Goal: Transaction & Acquisition: Subscribe to service/newsletter

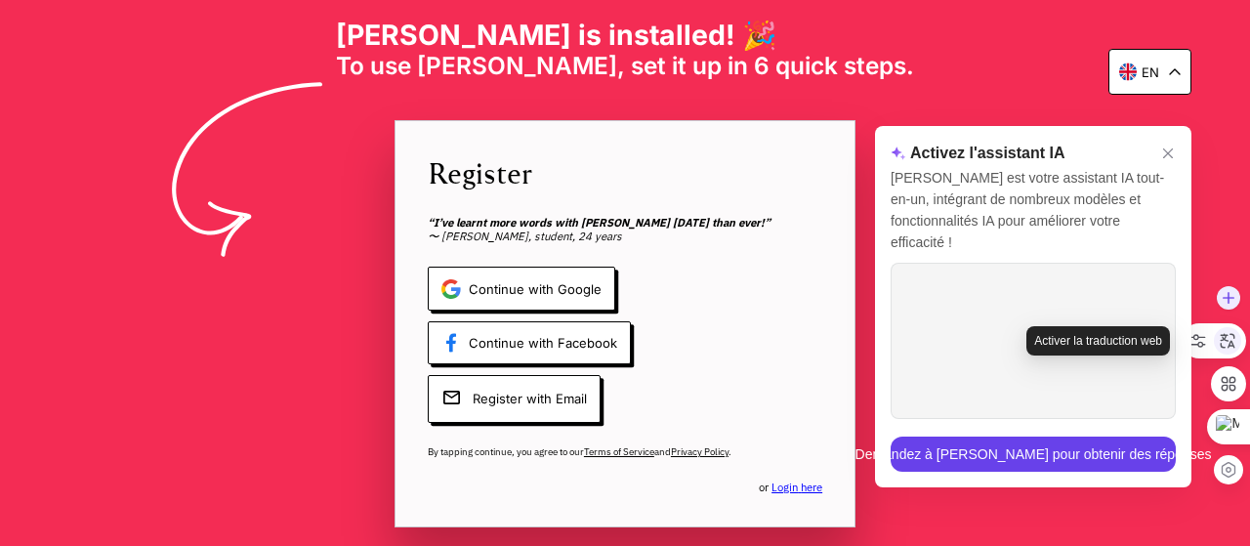
click at [1226, 342] on icon at bounding box center [1228, 341] width 18 height 18
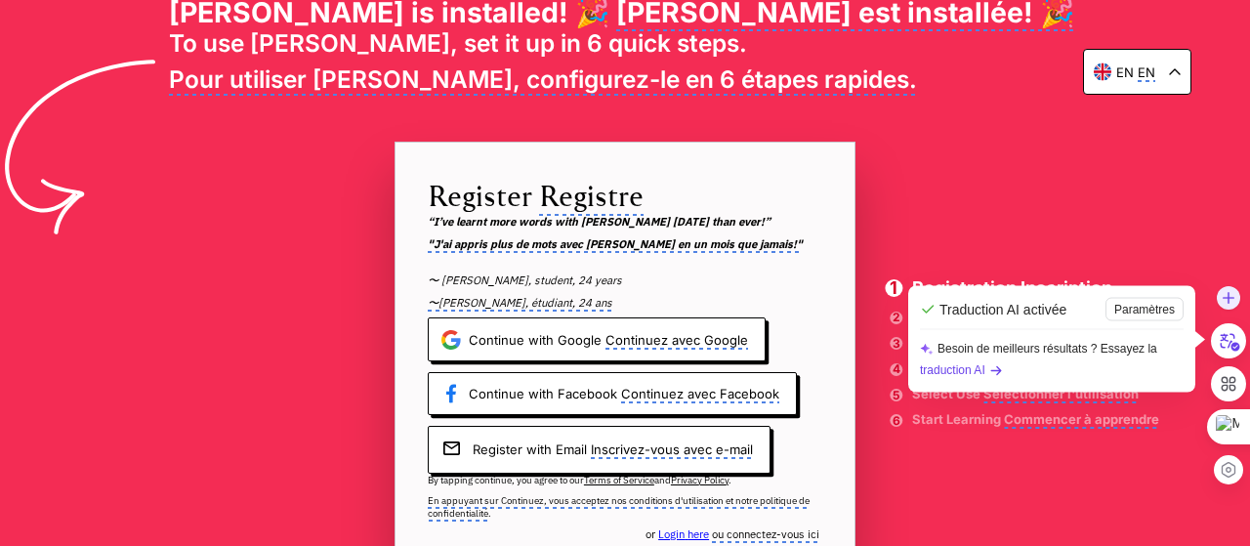
click at [961, 365] on b "traduction AI" at bounding box center [961, 369] width 83 height 21
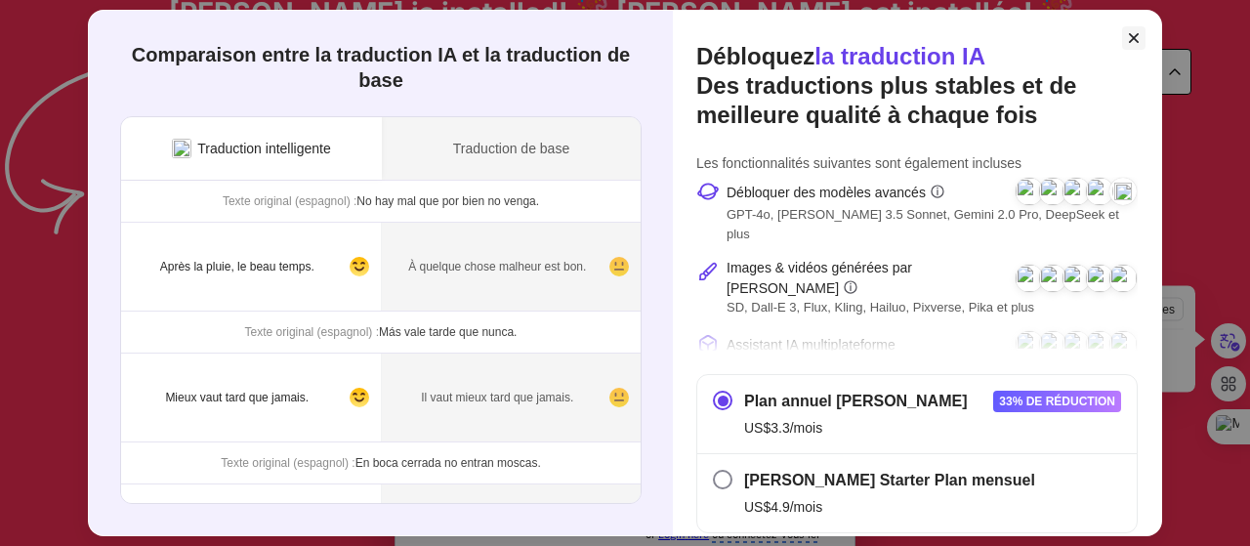
click at [1128, 40] on div "Comparaison entre la traduction IA et la traduction de base Traduction intellig…" at bounding box center [625, 273] width 1074 height 526
click at [1128, 40] on icon at bounding box center [1134, 38] width 20 height 20
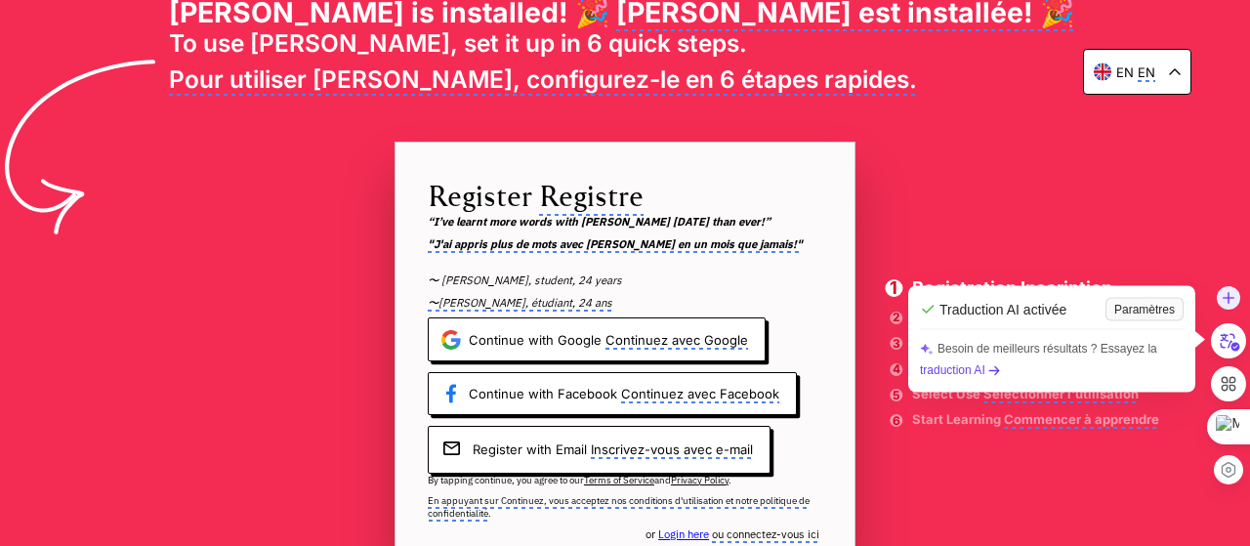
click at [1149, 313] on div "Paramètres" at bounding box center [1145, 309] width 78 height 23
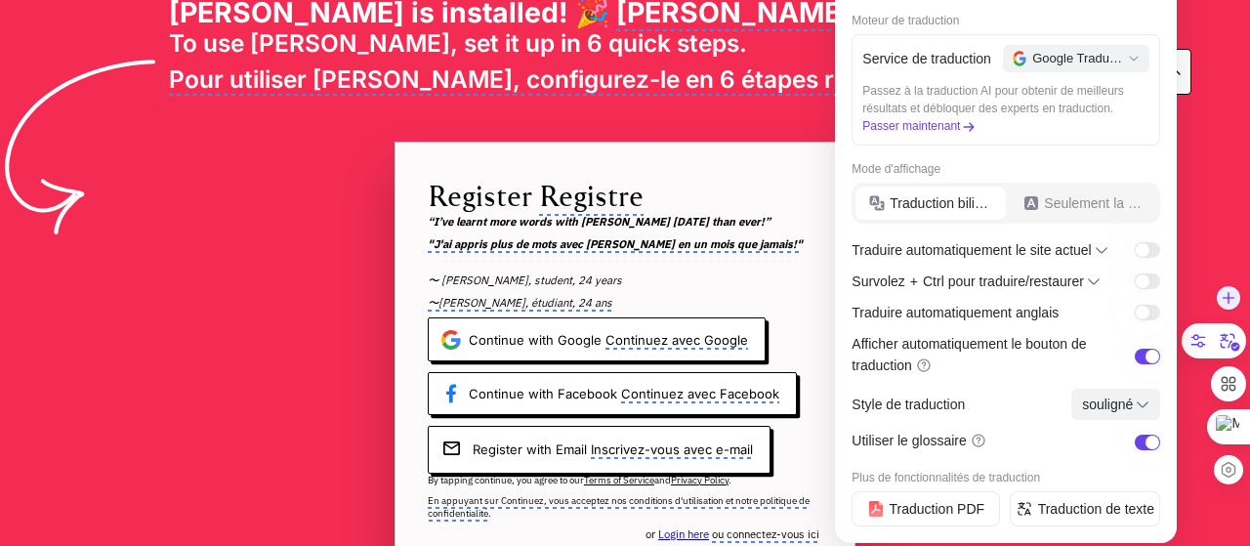
click at [964, 198] on span "Traduction bilingue" at bounding box center [940, 202] width 100 height 21
click at [1050, 515] on div "Traduction de texte" at bounding box center [1085, 508] width 150 height 35
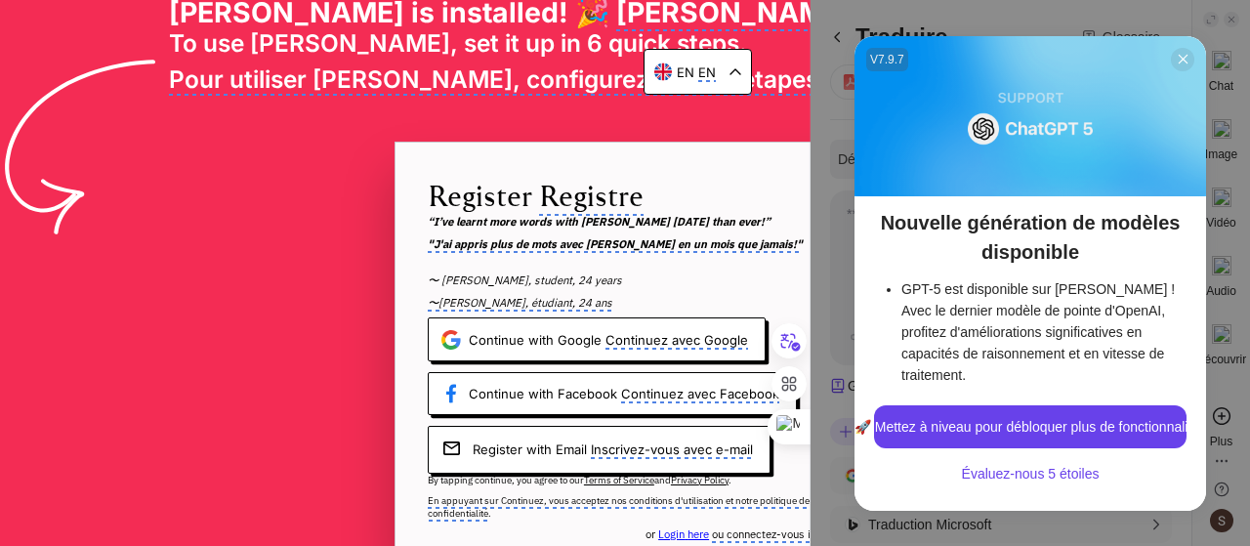
click at [1179, 65] on icon at bounding box center [1183, 59] width 15 height 15
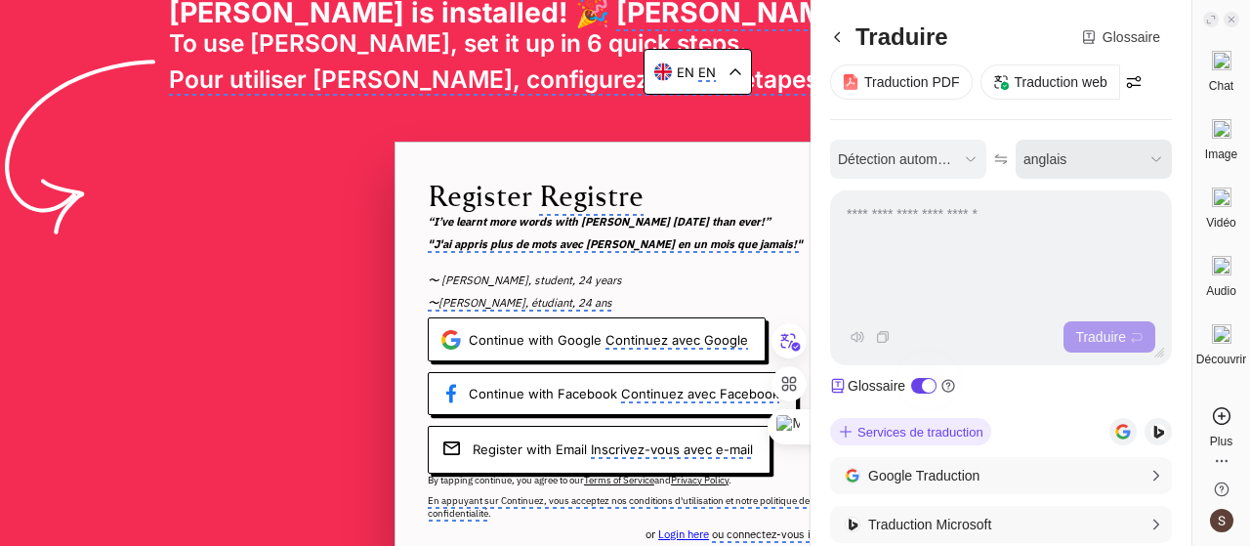
click at [1066, 149] on div "anglais" at bounding box center [1079, 158] width 113 height 21
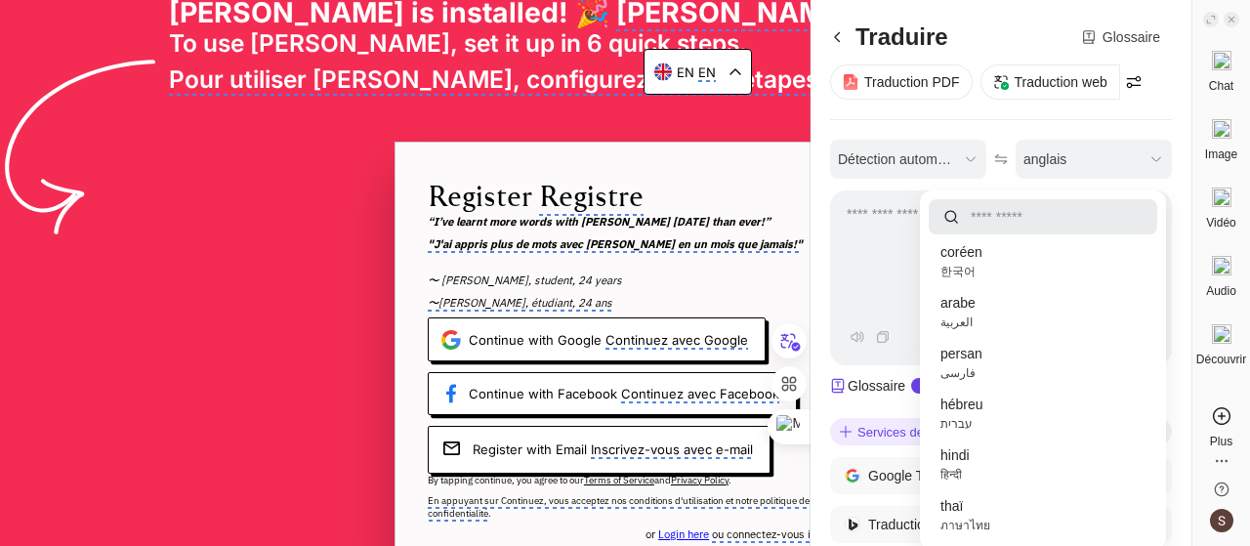
scroll to position [1767, 0]
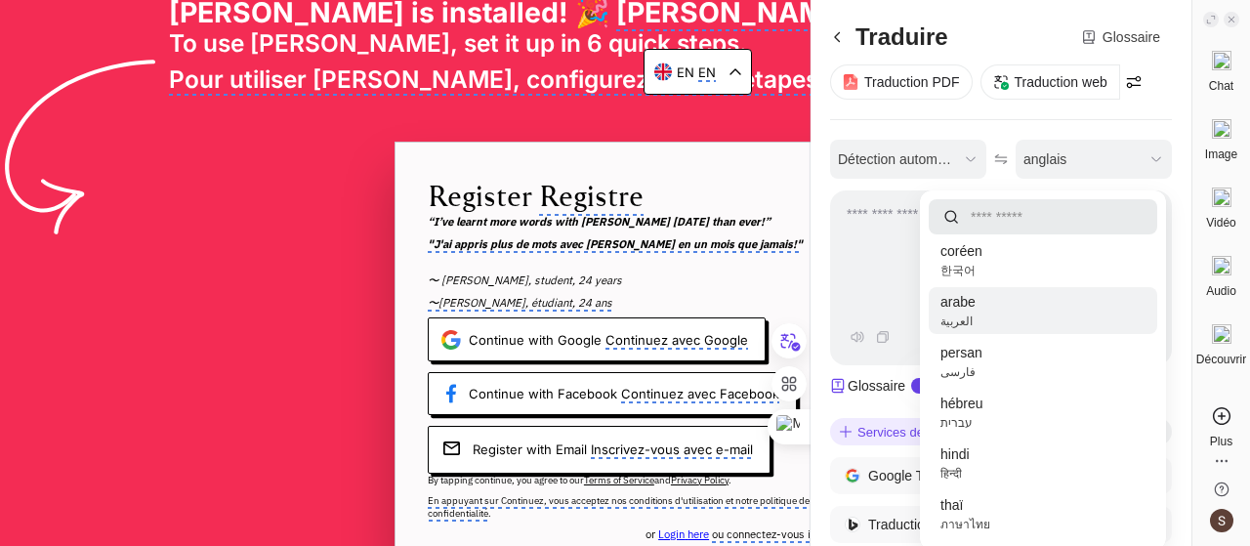
click at [965, 316] on span "العربية" at bounding box center [956, 321] width 32 height 14
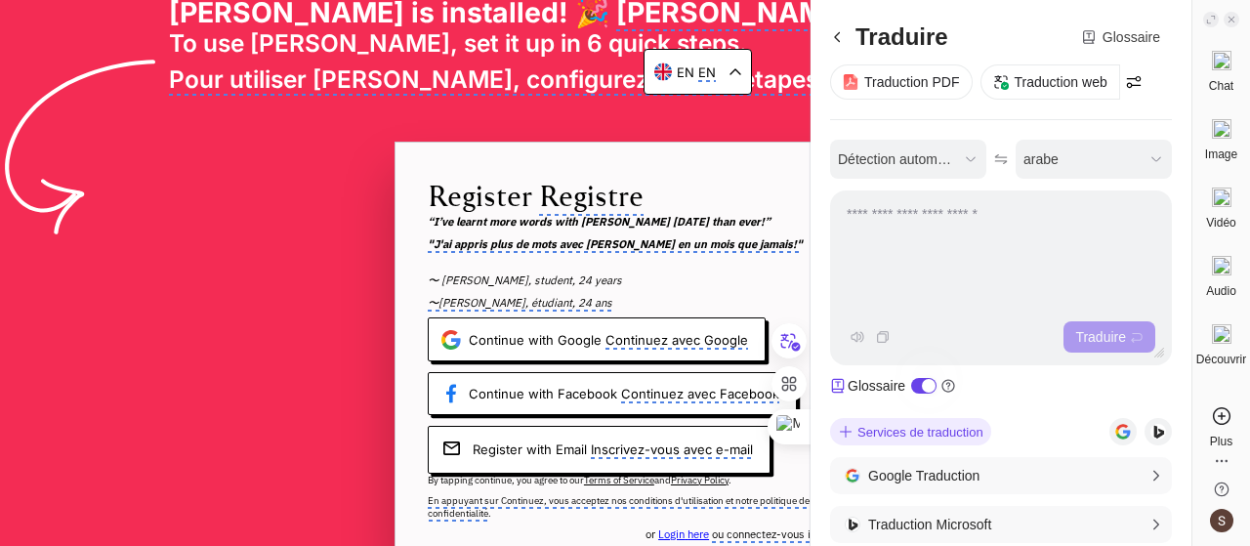
click at [439, 70] on monica-translate-translate "Pour utiliser [PERSON_NAME], configurez-le en 6 étapes rapides." at bounding box center [543, 79] width 748 height 31
drag, startPoint x: 1036, startPoint y: 7, endPoint x: 786, endPoint y: 106, distance: 269.1
click at [786, 106] on div "en En [PERSON_NAME] is installed! 🎉 [PERSON_NAME] est installée! 🎉 To use [PERS…" at bounding box center [625, 273] width 1250 height 546
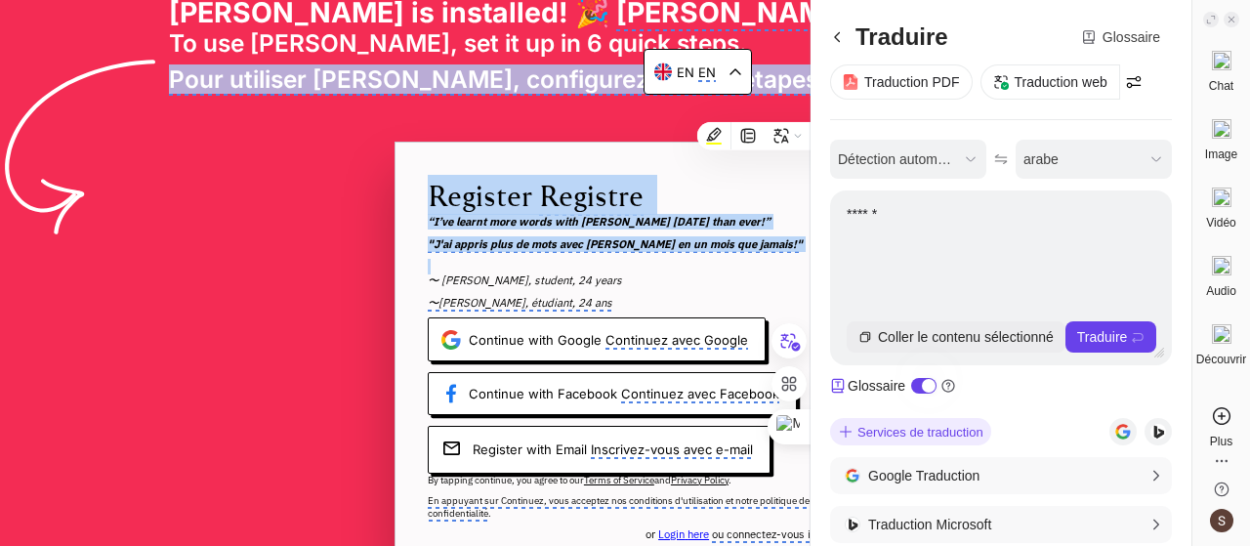
drag, startPoint x: 786, startPoint y: 106, endPoint x: 727, endPoint y: 261, distance: 165.4
click at [727, 261] on div "en En [PERSON_NAME] is installed! 🎉 [PERSON_NAME] est installée! 🎉 To use [PERS…" at bounding box center [625, 273] width 1250 height 546
click at [727, 261] on span "“I’ve learnt more words with [PERSON_NAME] [DATE] than ever!” "J'ai appris plus…" at bounding box center [625, 266] width 395 height 103
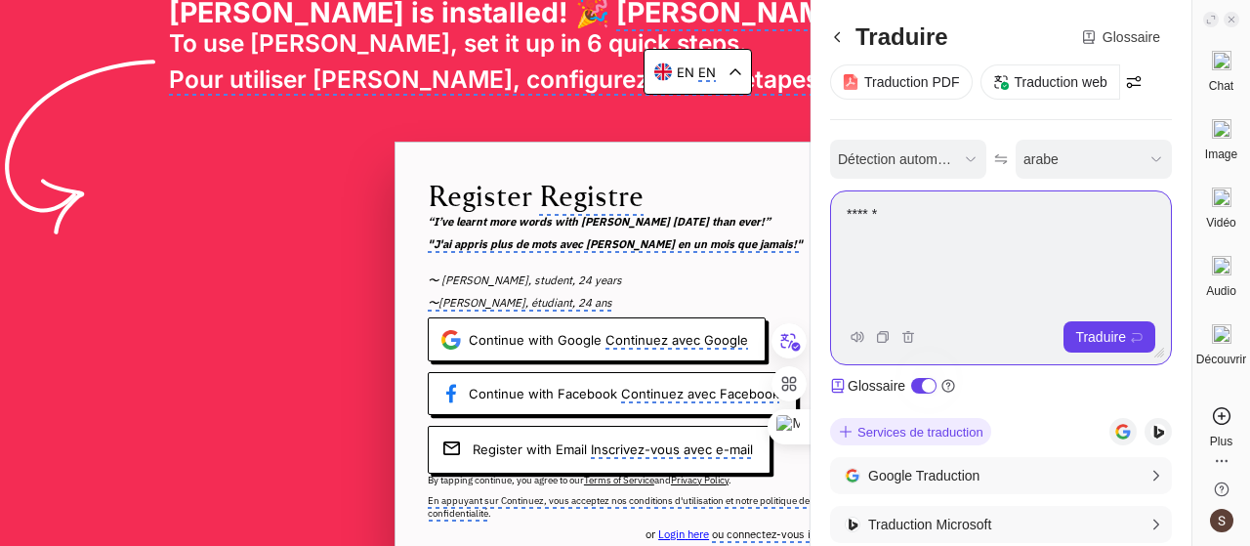
click at [878, 226] on textarea "******" at bounding box center [998, 256] width 335 height 107
click at [855, 242] on textarea "******" at bounding box center [998, 256] width 335 height 107
click at [1094, 339] on div "Traduire" at bounding box center [1110, 336] width 92 height 31
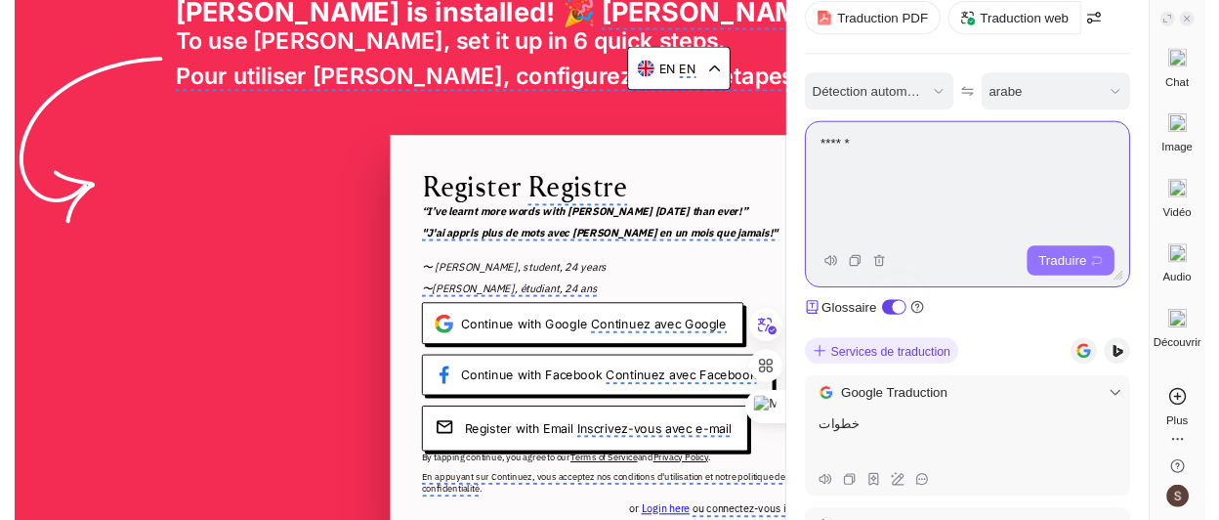
scroll to position [64, 0]
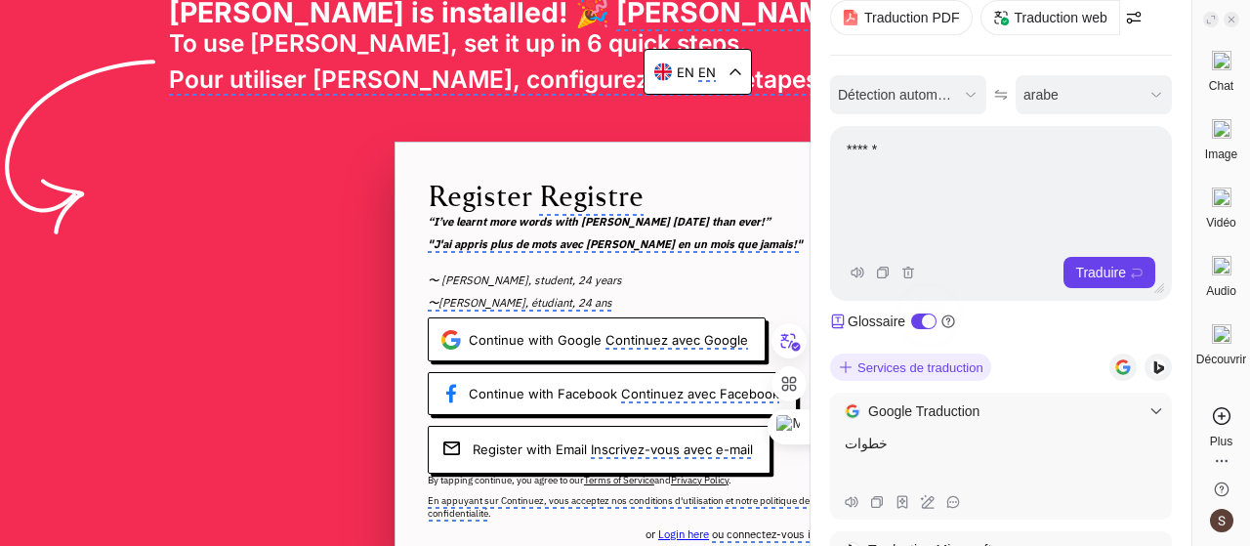
click at [615, 210] on monica-translate-translate "Registre" at bounding box center [591, 196] width 104 height 40
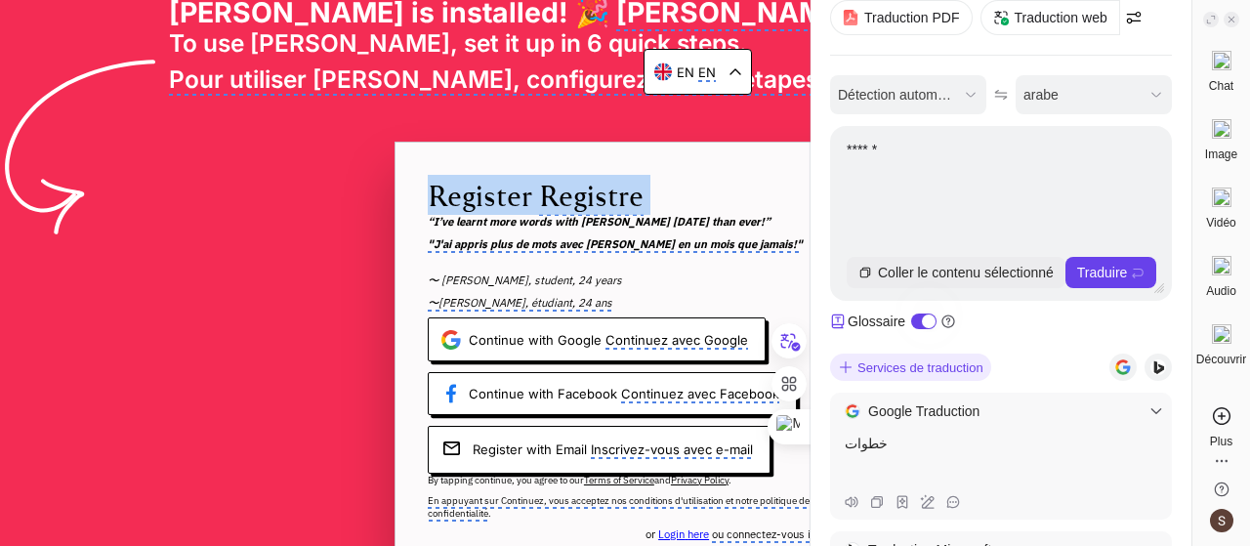
click at [615, 210] on monica-translate-translate "Registre" at bounding box center [591, 196] width 104 height 40
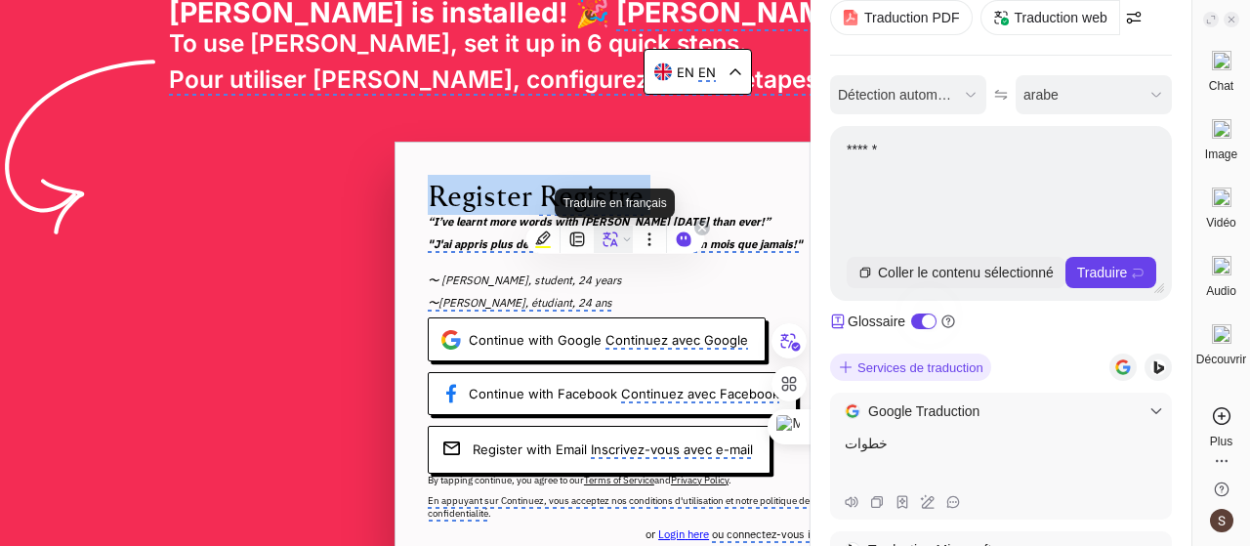
click at [613, 233] on icon at bounding box center [611, 239] width 18 height 18
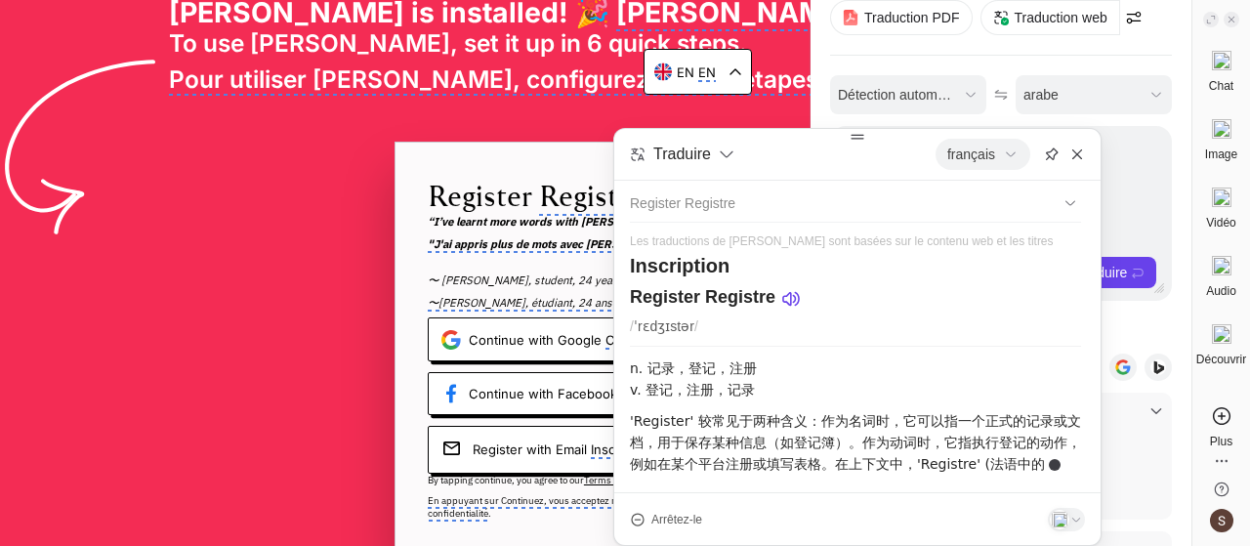
click at [1014, 183] on div "Register Registre Les traductions de [PERSON_NAME] sont basées sur le contenu w…" at bounding box center [855, 337] width 482 height 312
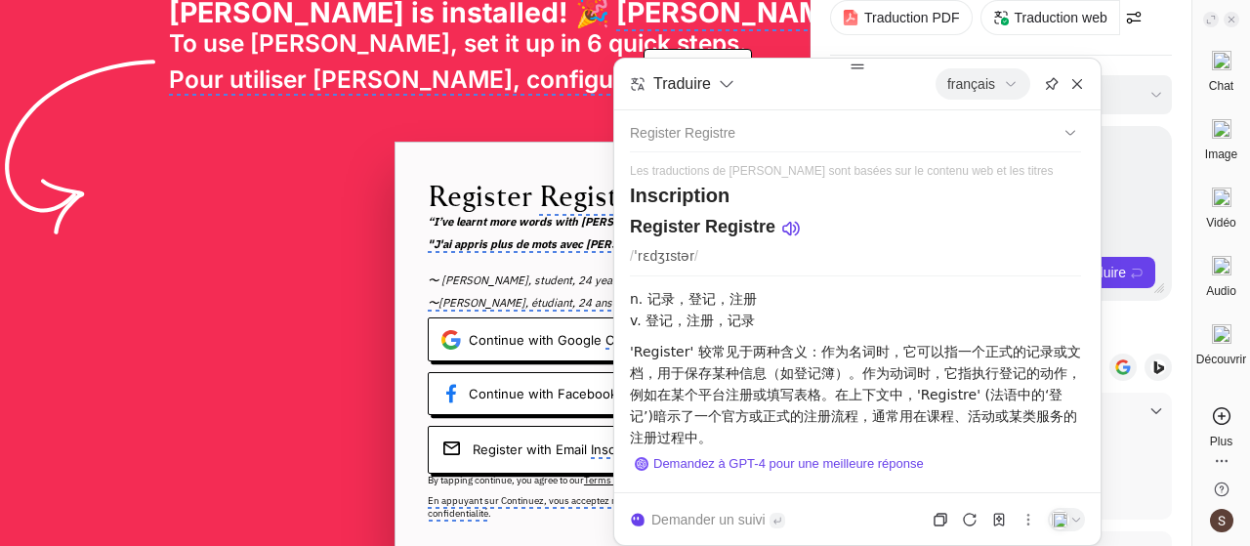
click at [992, 103] on div "Traduire français Register Registre Les traductions de [PERSON_NAME] sont basée…" at bounding box center [857, 302] width 488 height 488
click at [1014, 93] on div "français" at bounding box center [982, 83] width 71 height 21
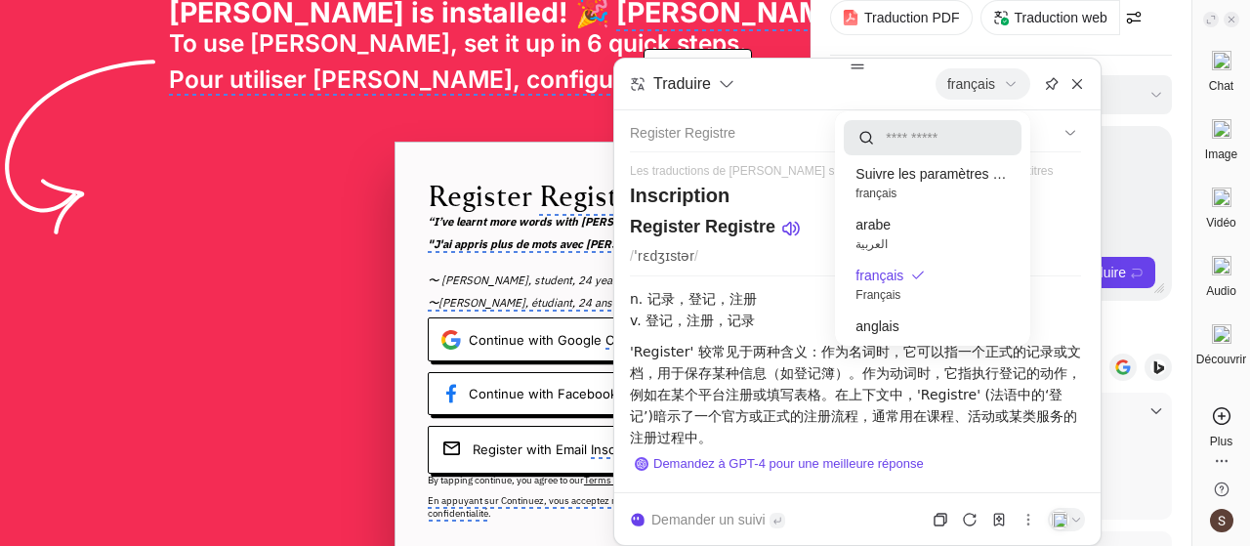
click at [1089, 84] on div "Traduire français Register Registre Les traductions de [PERSON_NAME] sont basée…" at bounding box center [857, 302] width 488 height 488
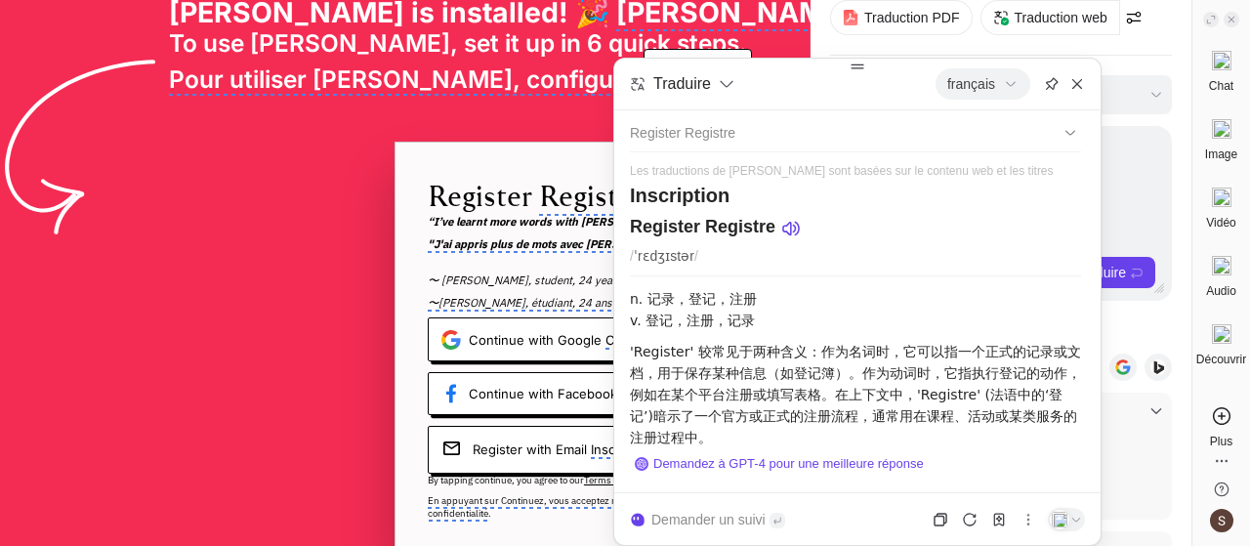
click at [1006, 97] on span "français" at bounding box center [983, 83] width 95 height 31
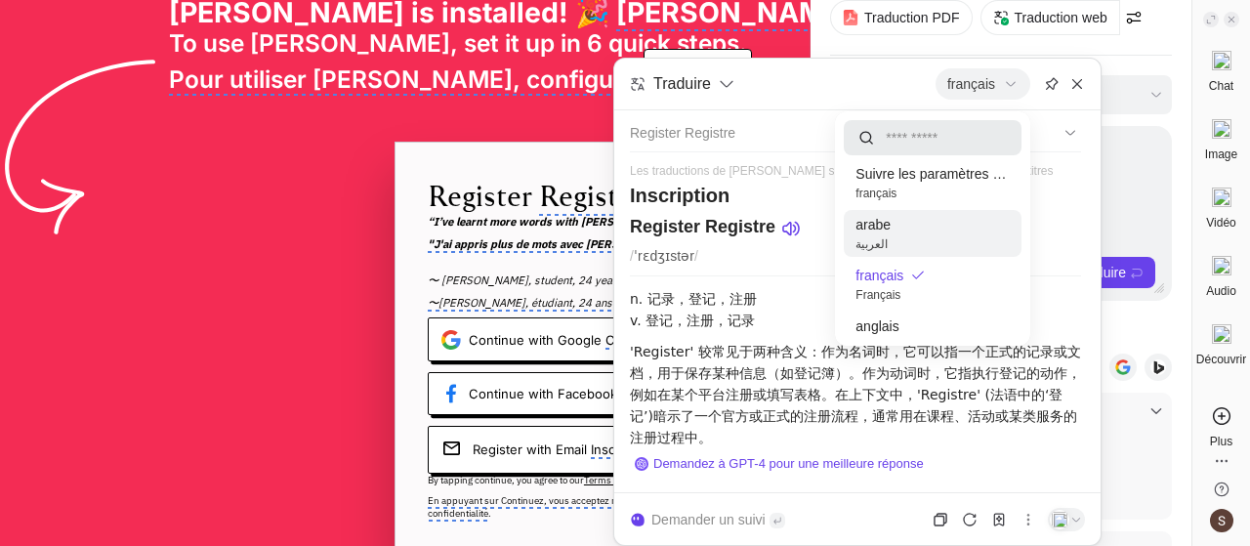
click at [926, 241] on span "العربية" at bounding box center [933, 244] width 154 height 18
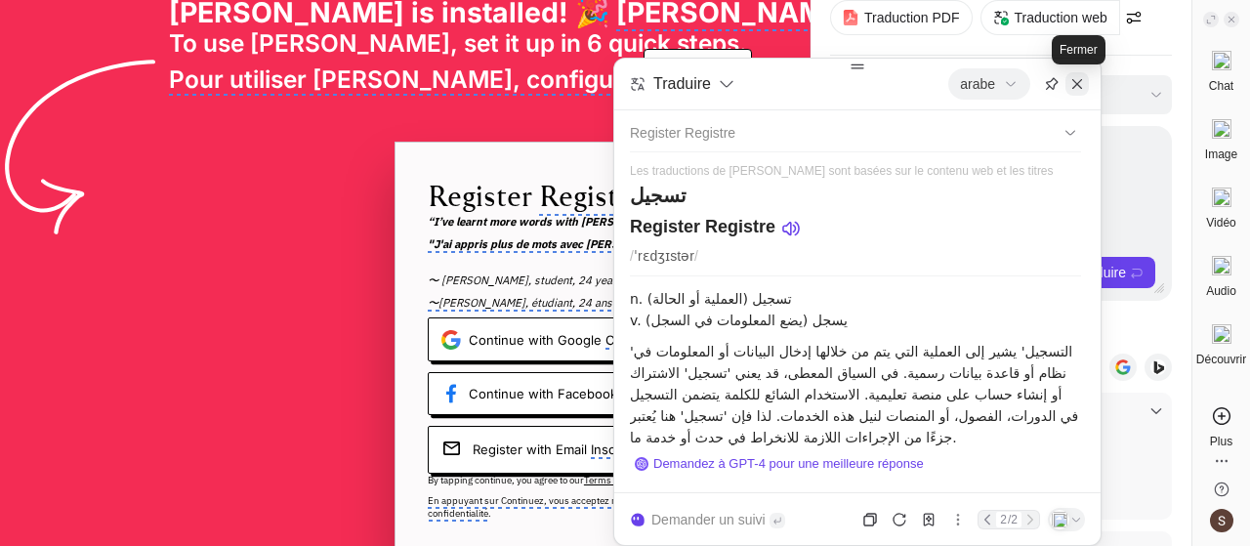
click at [1088, 91] on div at bounding box center [1076, 83] width 23 height 23
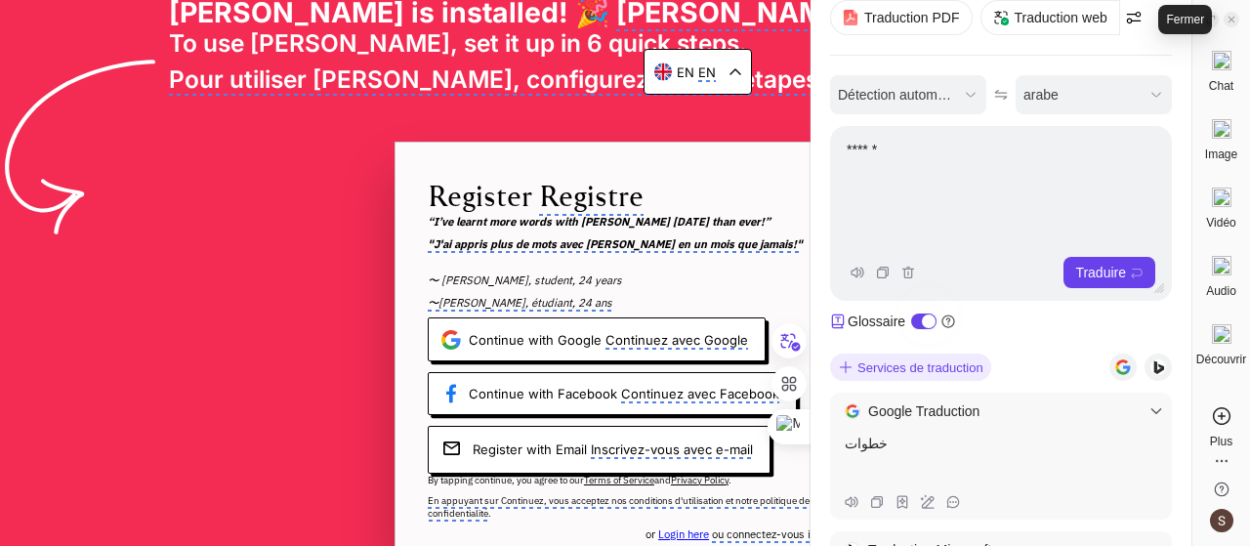
click at [1231, 15] on icon at bounding box center [1232, 20] width 10 height 10
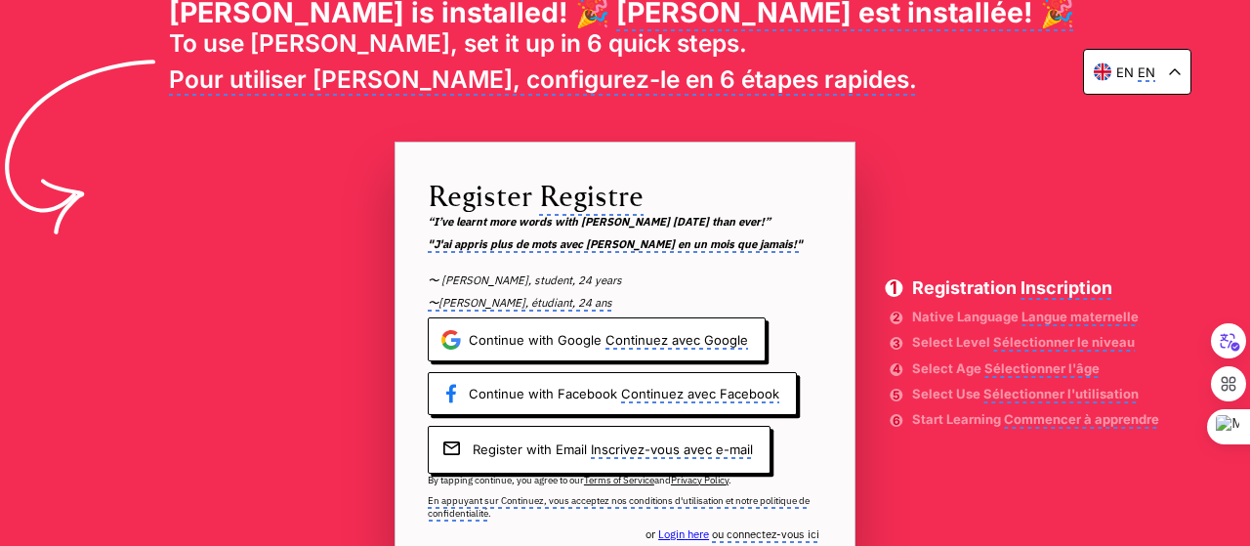
click at [1154, 65] on monica-translate-translate "En" at bounding box center [1147, 73] width 18 height 18
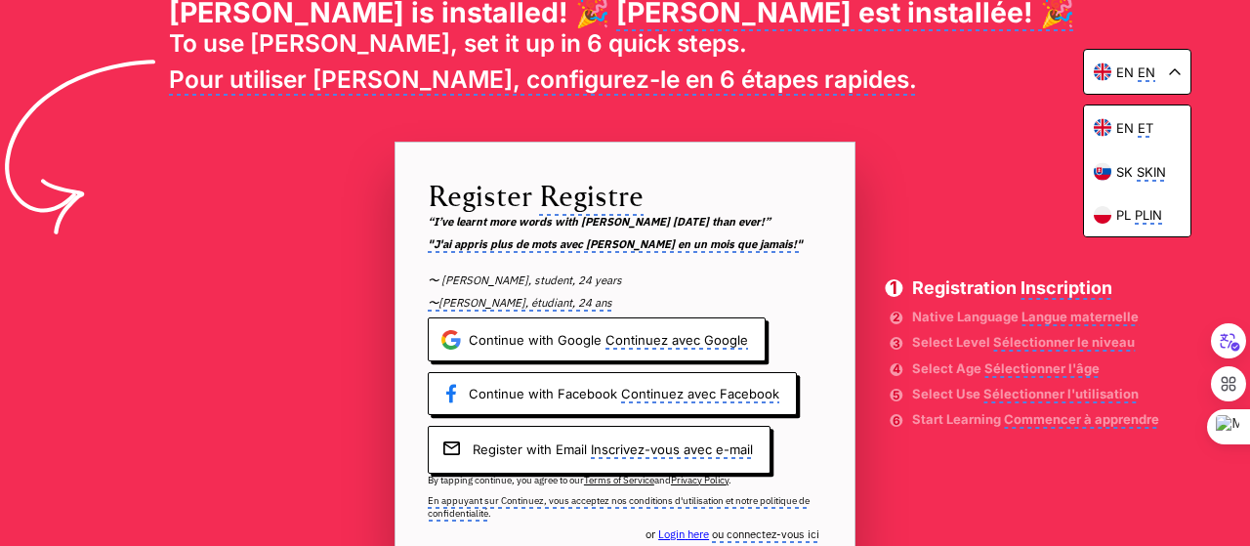
click at [946, 167] on div "en En en ET sk Skin pl Plin [PERSON_NAME] is installed! 🎉 [PERSON_NAME] est ins…" at bounding box center [625, 273] width 1250 height 546
click at [624, 333] on monica-translate-translate "Continuez avec Google" at bounding box center [676, 341] width 143 height 18
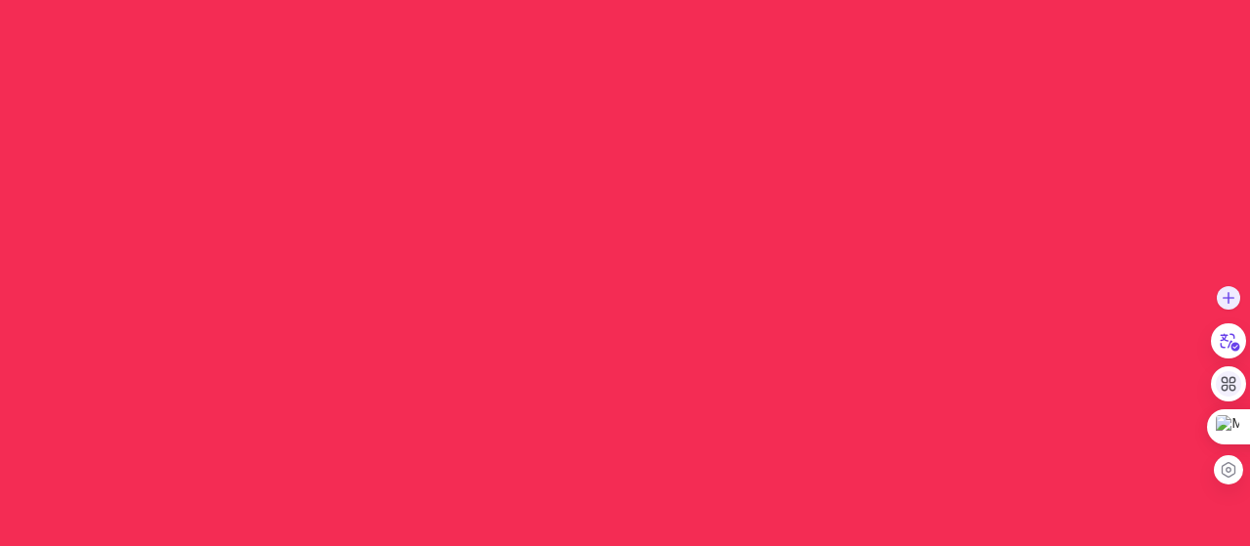
click at [1217, 370] on div at bounding box center [1228, 383] width 35 height 35
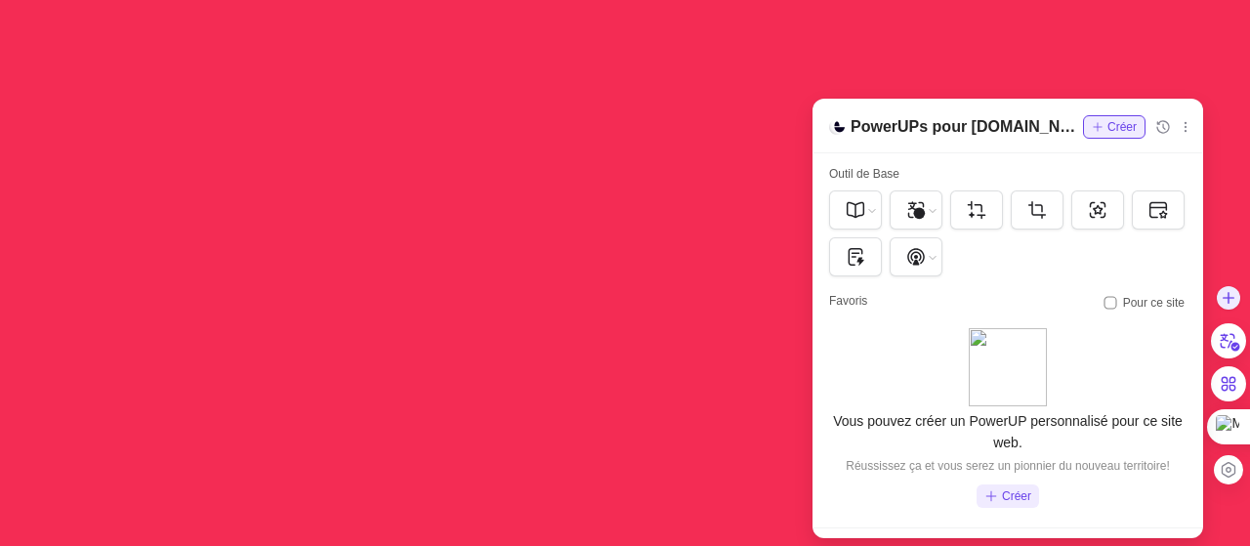
click at [1190, 91] on div "Historique Aucun enregistrement pour le moment Commencez à utiliser PowerUP, l'…" at bounding box center [1008, 318] width 406 height 455
click at [720, 112] on div at bounding box center [625, 273] width 1250 height 546
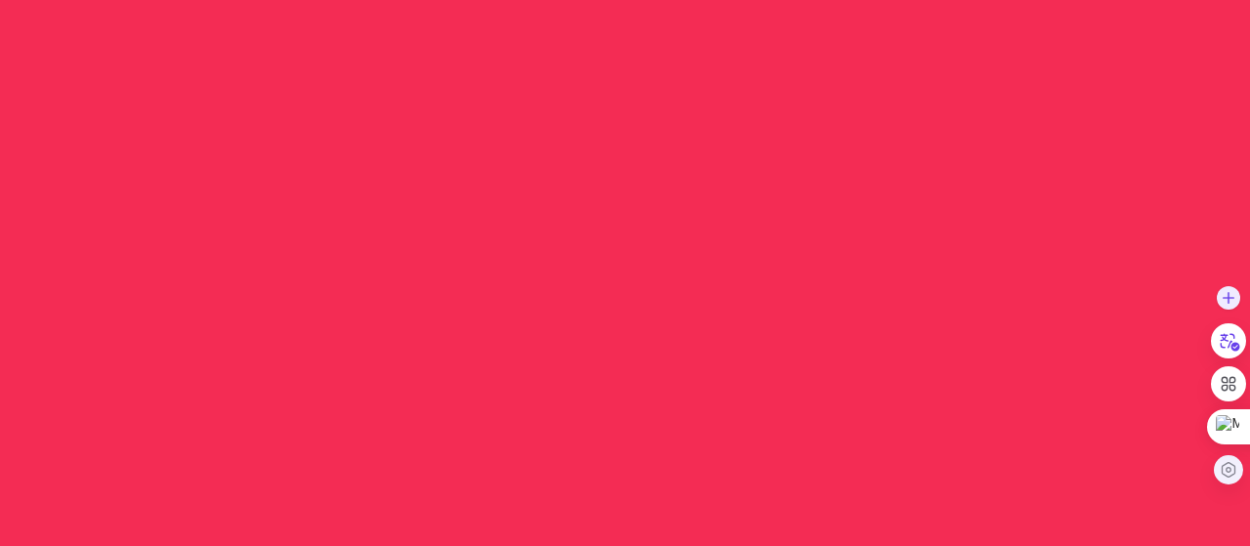
click at [1232, 463] on icon at bounding box center [1229, 470] width 18 height 18
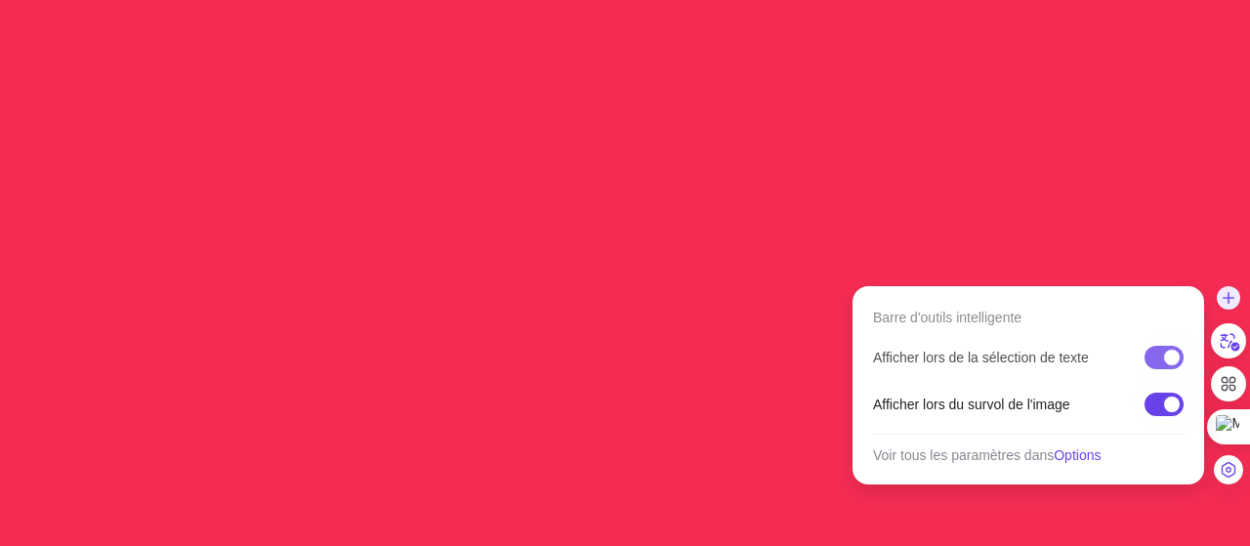
click at [1154, 353] on div at bounding box center [1164, 357] width 39 height 23
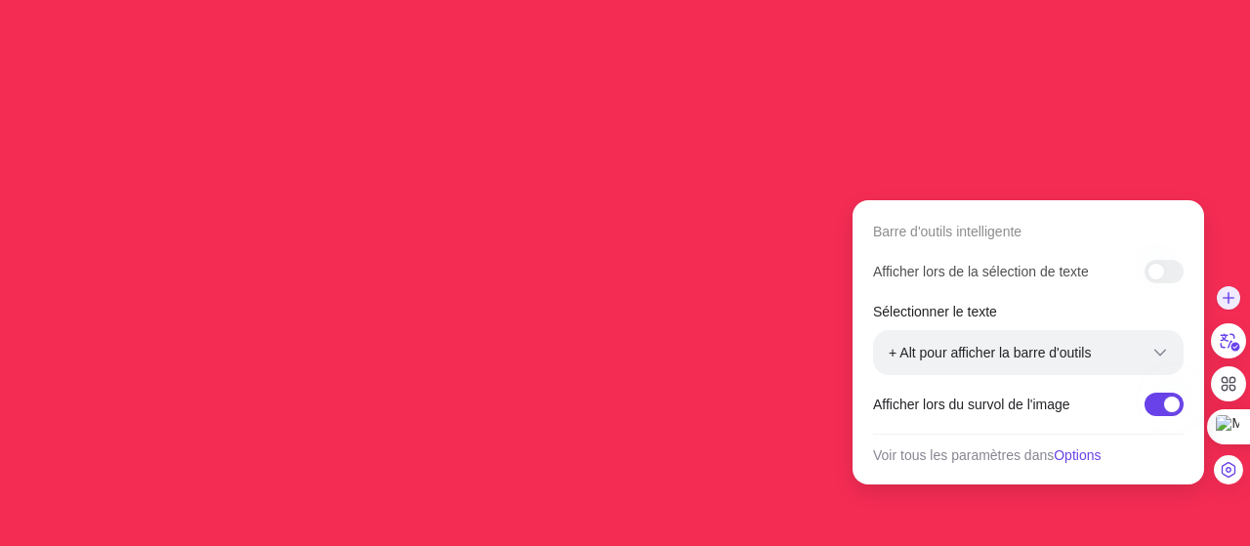
click at [1164, 269] on div at bounding box center [1164, 271] width 39 height 23
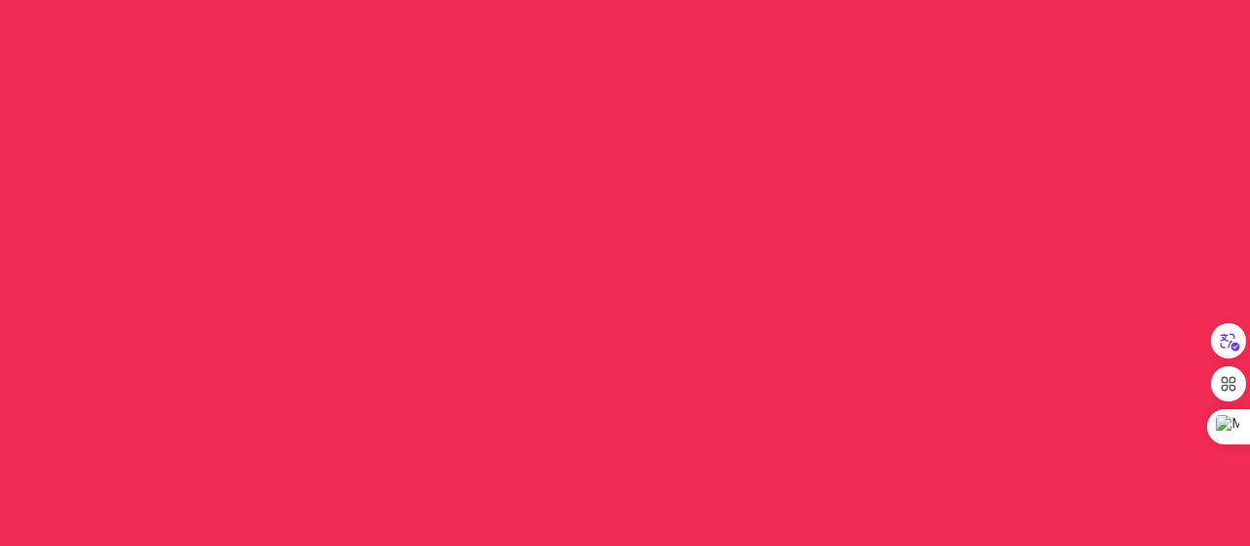
click at [1069, 169] on div at bounding box center [625, 273] width 1250 height 546
click at [623, 294] on div at bounding box center [625, 273] width 1250 height 546
